Goal: Check status: Check status

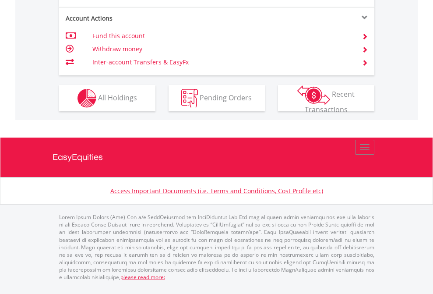
scroll to position [840, 0]
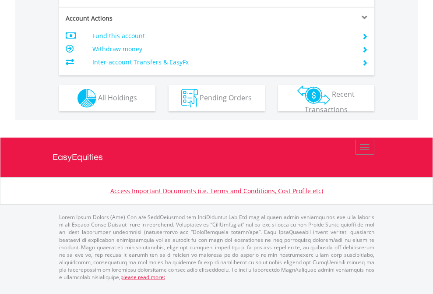
scroll to position [823, 0]
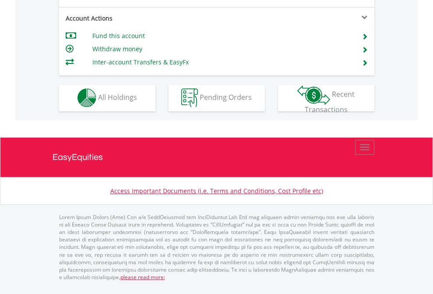
scroll to position [820, 0]
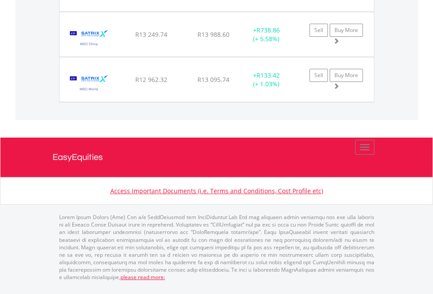
scroll to position [993, 0]
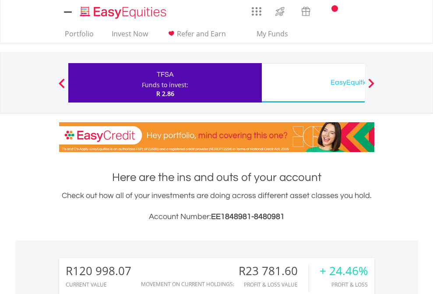
scroll to position [654, 0]
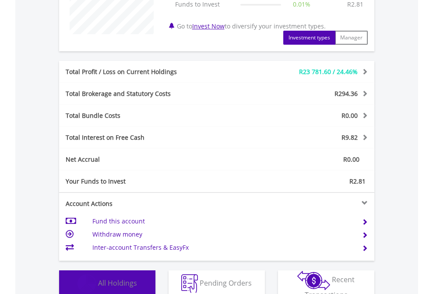
scroll to position [84, 138]
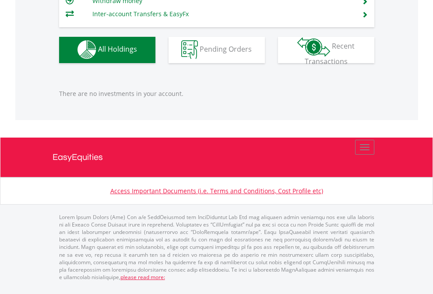
scroll to position [84, 138]
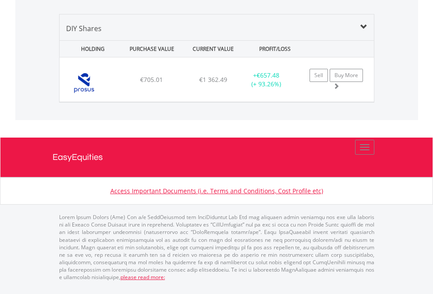
scroll to position [63, 0]
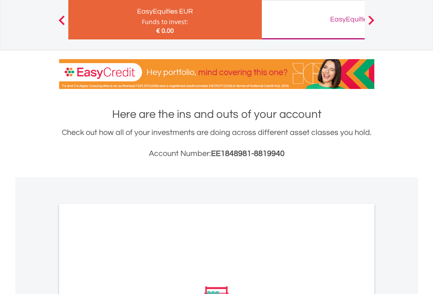
click at [313, 20] on div "EasyEquities GBP" at bounding box center [358, 19] width 183 height 12
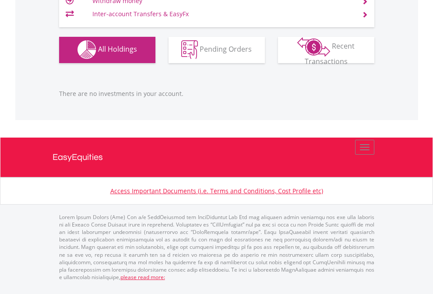
scroll to position [84, 138]
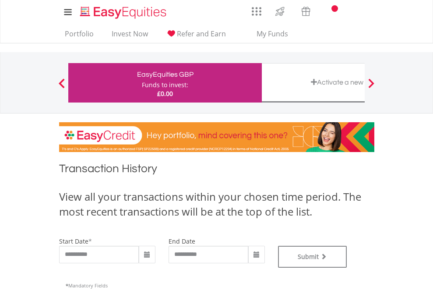
type input "**********"
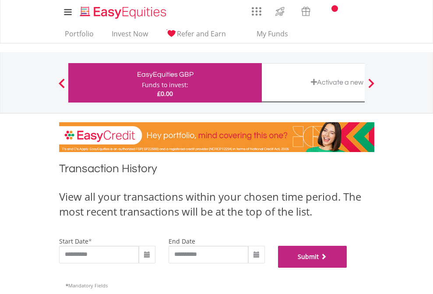
click at [348, 268] on button "Submit" at bounding box center [312, 257] width 69 height 22
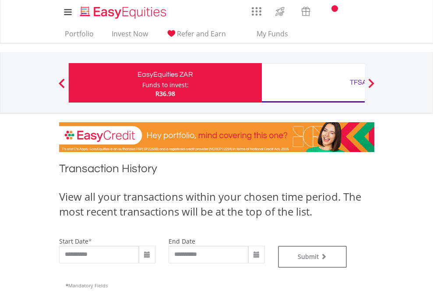
click at [313, 83] on div "TFSA" at bounding box center [358, 82] width 183 height 12
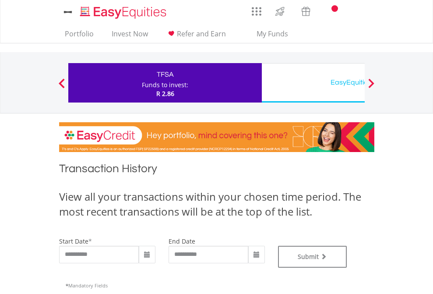
type input "**********"
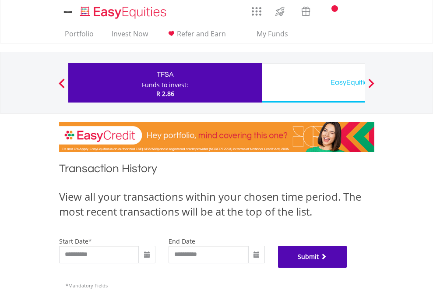
click at [348, 268] on button "Submit" at bounding box center [312, 257] width 69 height 22
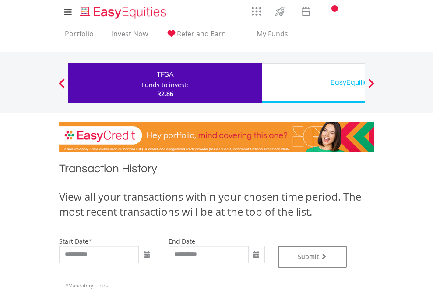
click at [313, 83] on div "EasyEquities USD" at bounding box center [358, 82] width 183 height 12
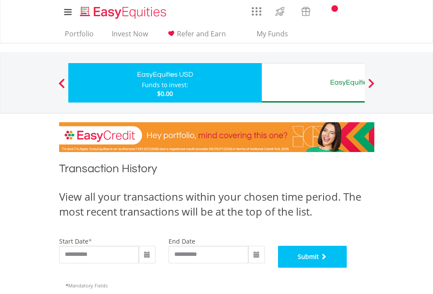
click at [348, 268] on button "Submit" at bounding box center [312, 257] width 69 height 22
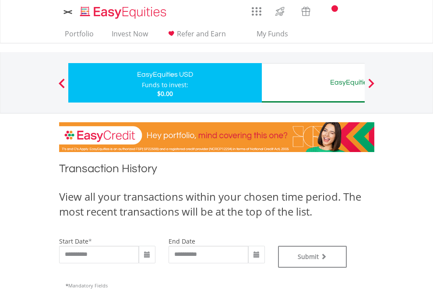
click at [313, 83] on div "EasyEquities AUD" at bounding box center [358, 82] width 183 height 12
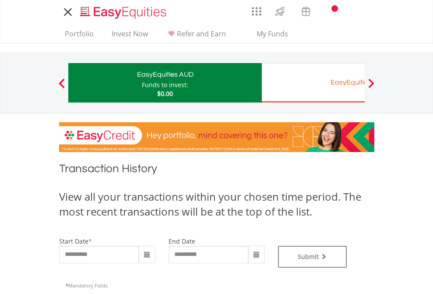
type input "**********"
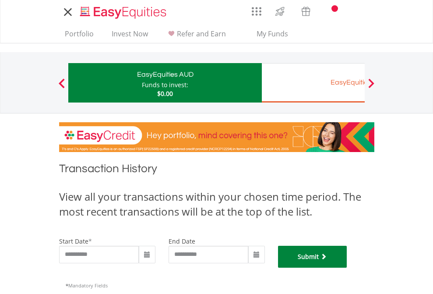
click at [348, 268] on button "Submit" at bounding box center [312, 257] width 69 height 22
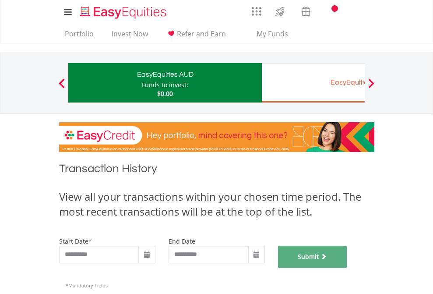
scroll to position [355, 0]
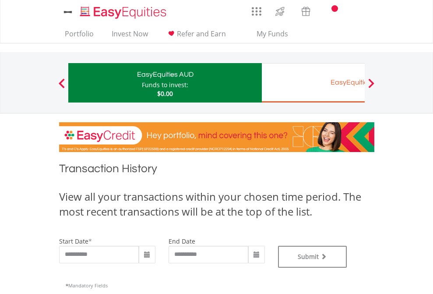
click at [313, 83] on div "EasyEquities EUR" at bounding box center [358, 82] width 183 height 12
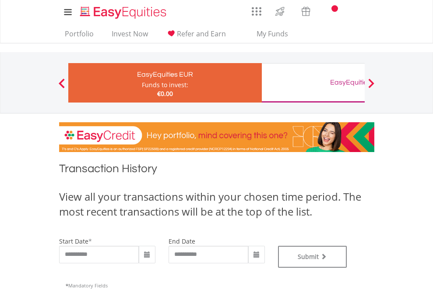
type input "**********"
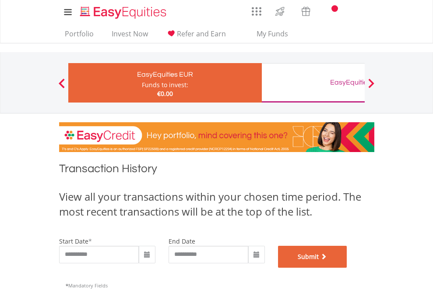
click at [348, 268] on button "Submit" at bounding box center [312, 257] width 69 height 22
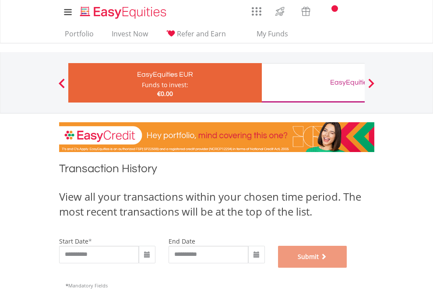
scroll to position [355, 0]
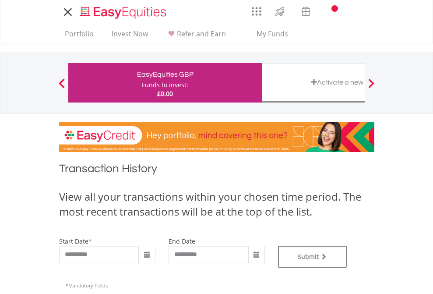
type input "**********"
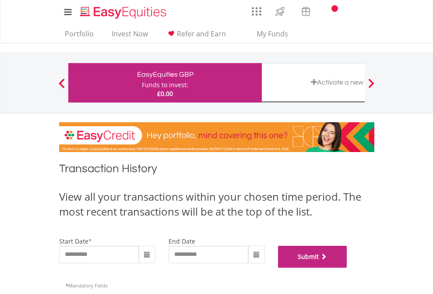
click at [348, 268] on button "Submit" at bounding box center [312, 257] width 69 height 22
